Goal: Obtain resource: Download file/media

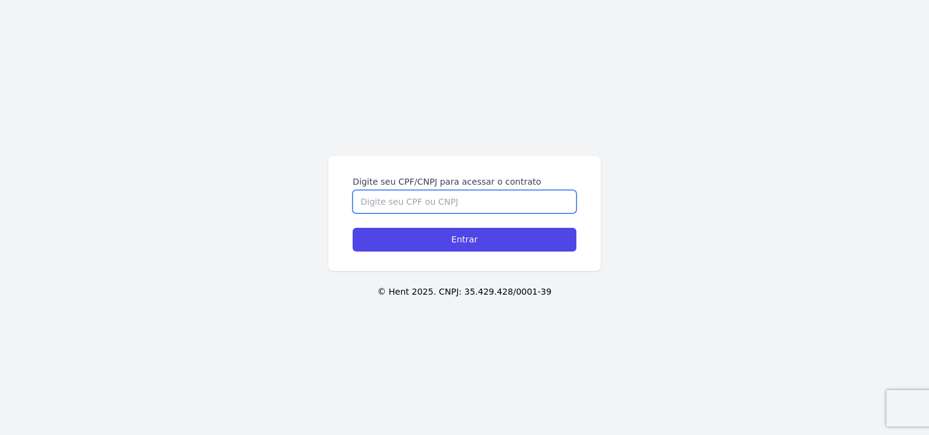
click at [411, 200] on input "Digite seu CPF/CNPJ para acessar o contrato" at bounding box center [465, 201] width 224 height 23
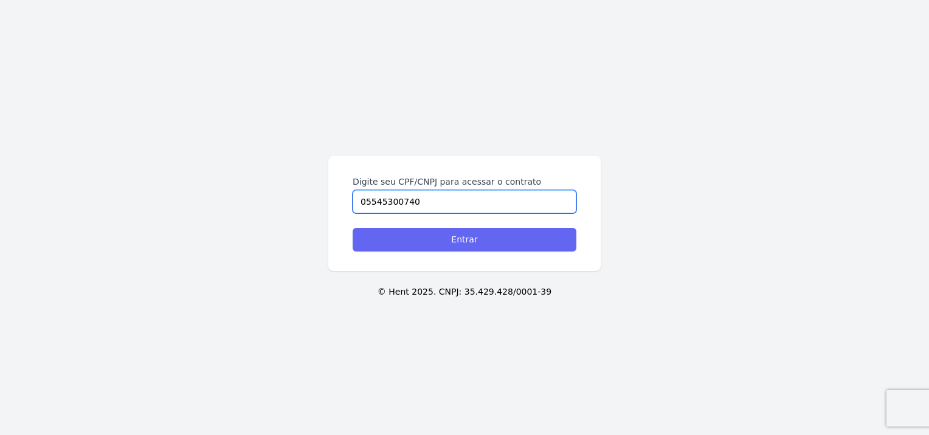
type input "05545300740"
click at [442, 246] on input "Entrar" at bounding box center [465, 240] width 224 height 24
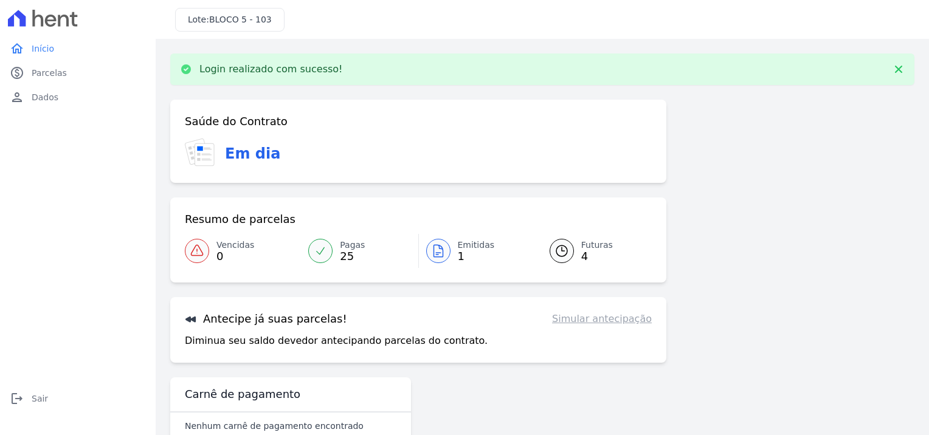
click at [458, 246] on span "Emitidas" at bounding box center [476, 245] width 37 height 13
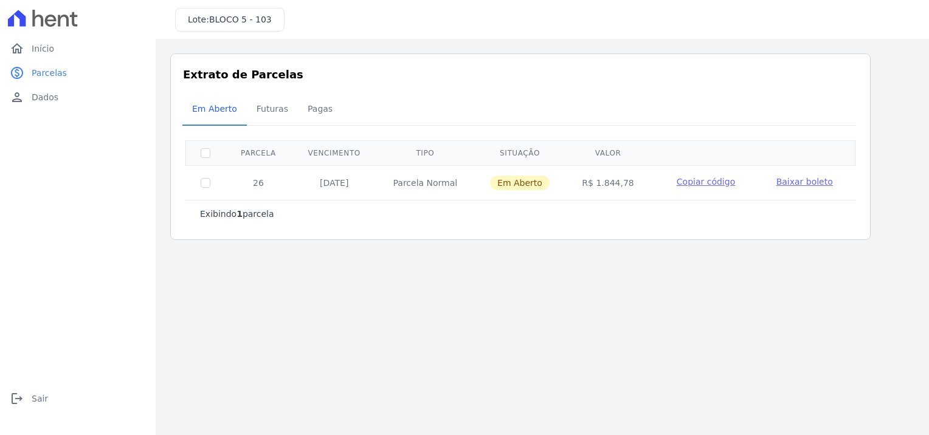
click at [802, 180] on span "Baixar boleto" at bounding box center [805, 182] width 57 height 10
